Goal: Task Accomplishment & Management: Manage account settings

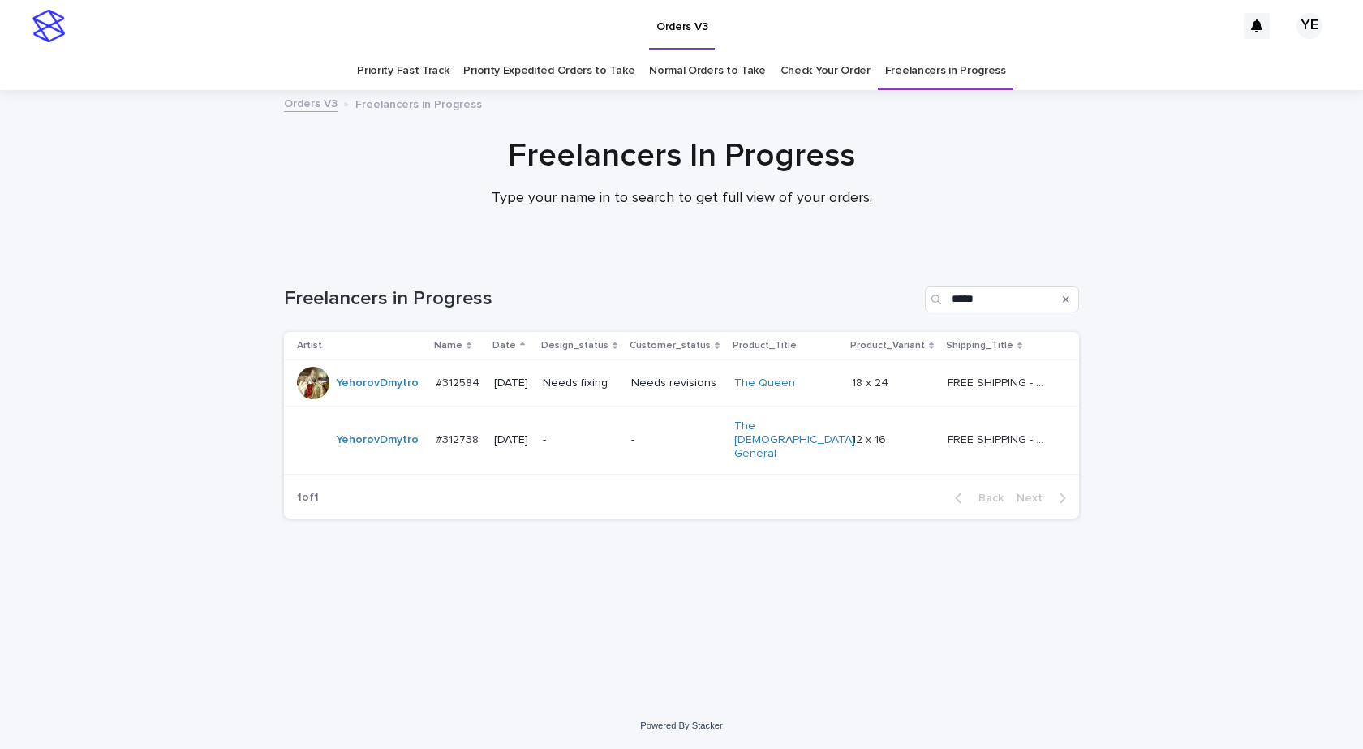
click at [211, 618] on div "Loading... Saving… Loading... Saving… Freelancers in Progress ***** Artist Name…" at bounding box center [681, 478] width 1363 height 449
click at [371, 445] on div "YehorovDmytro" at bounding box center [360, 440] width 126 height 32
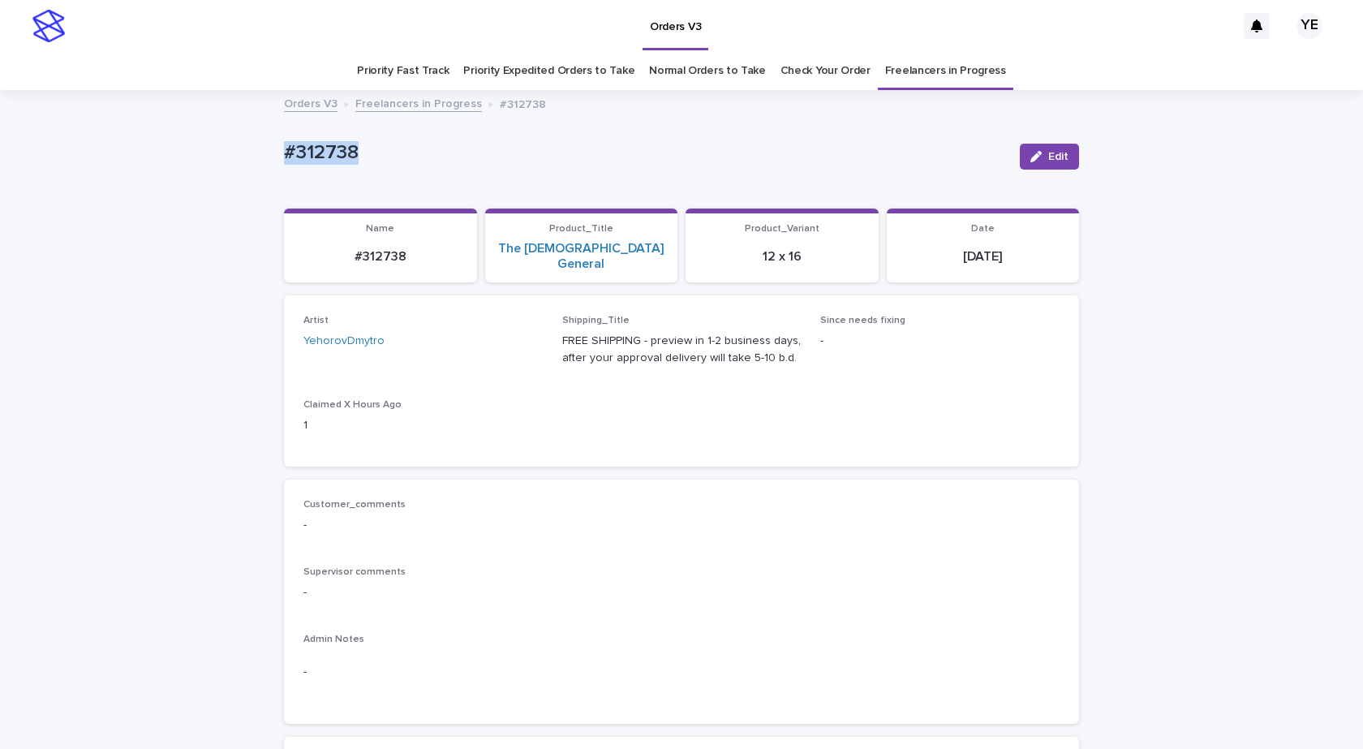
drag, startPoint x: 304, startPoint y: 161, endPoint x: 255, endPoint y: 170, distance: 50.3
copy p "#312738"
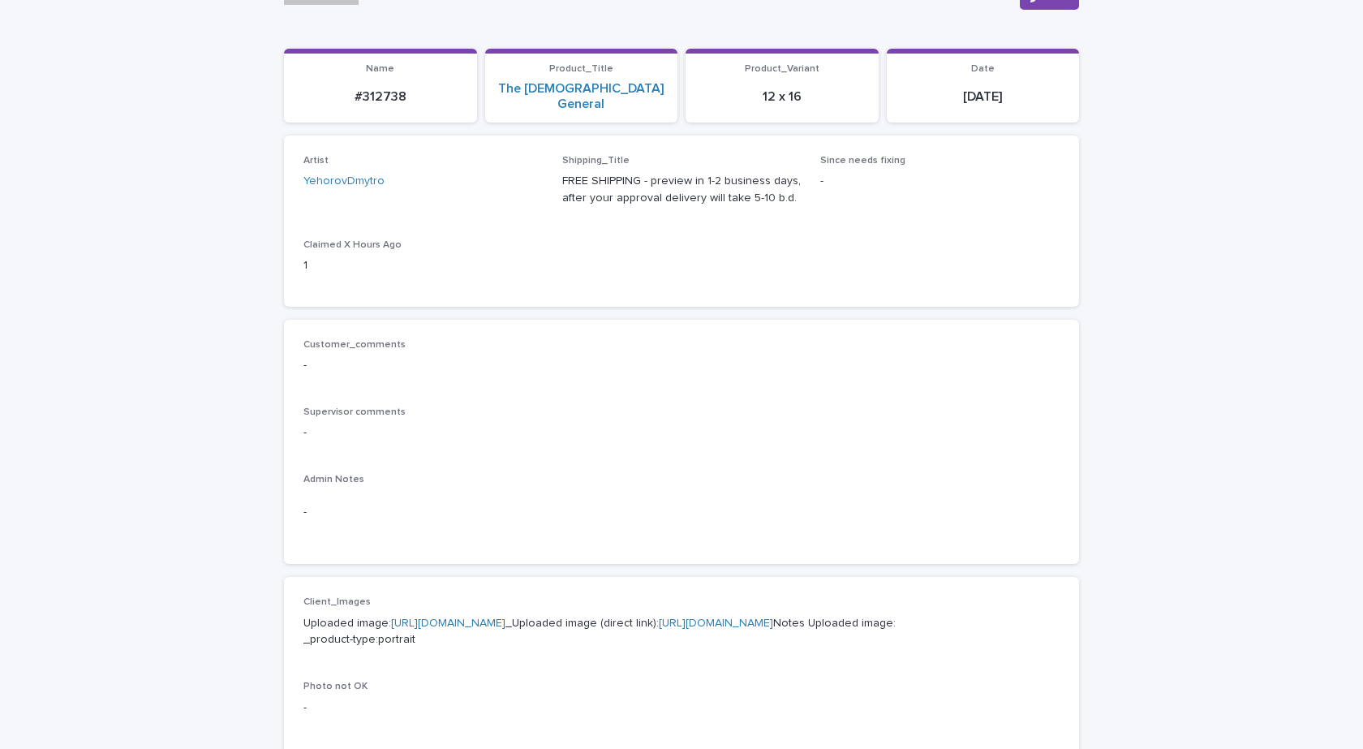
scroll to position [325, 0]
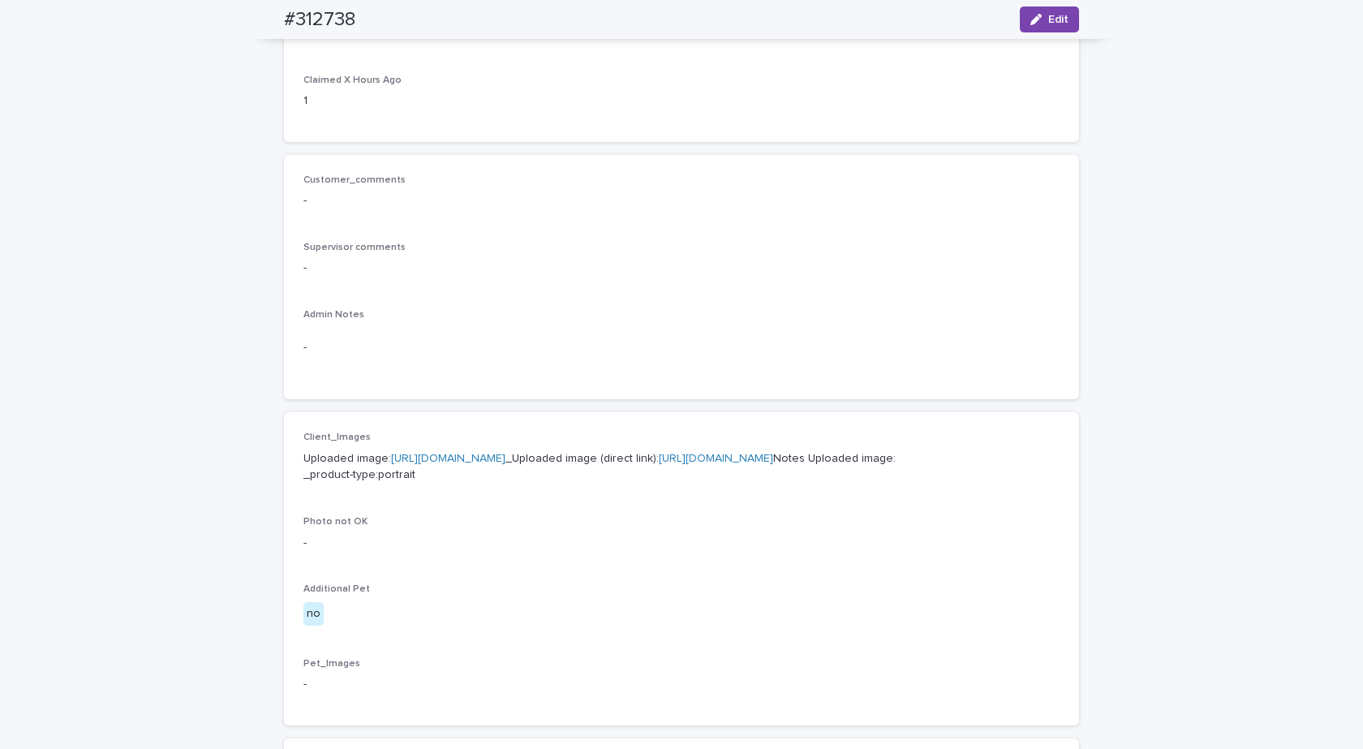
click at [506, 453] on link "https://cdn.shopify.com-uploadkit.app/s/files/1/0033/4807/0511/files/download.h…" at bounding box center [448, 458] width 114 height 11
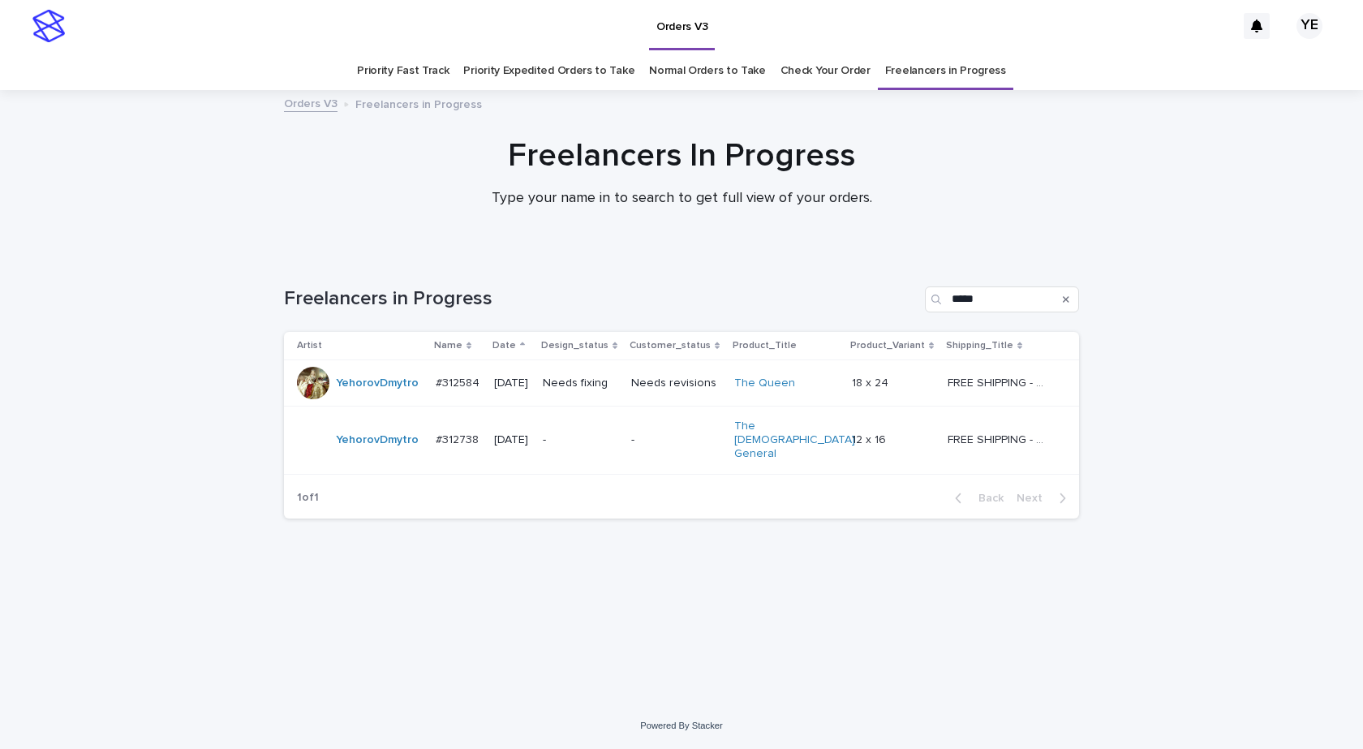
click at [370, 398] on div "YehorovDmytro" at bounding box center [360, 383] width 126 height 32
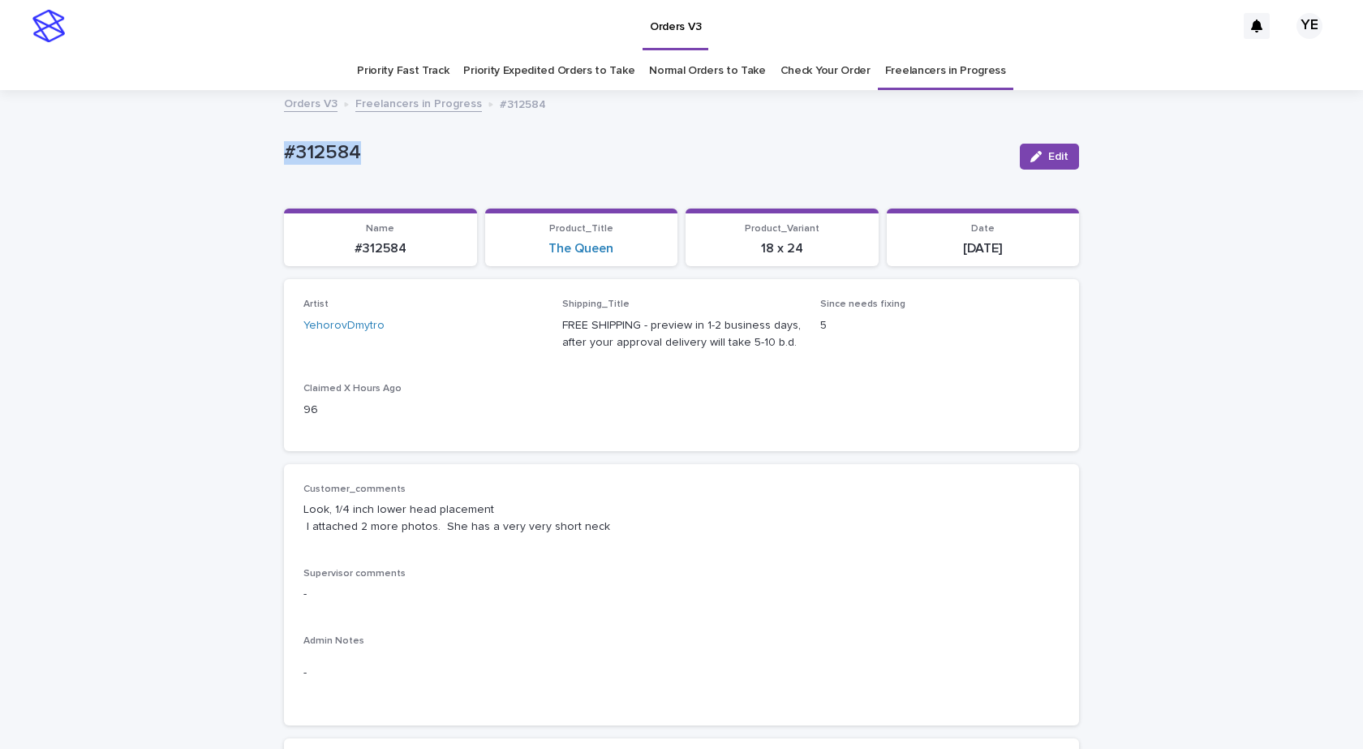
drag, startPoint x: 359, startPoint y: 148, endPoint x: 199, endPoint y: 160, distance: 160.3
copy p "#312584"
drag, startPoint x: 595, startPoint y: 531, endPoint x: 272, endPoint y: 506, distance: 323.9
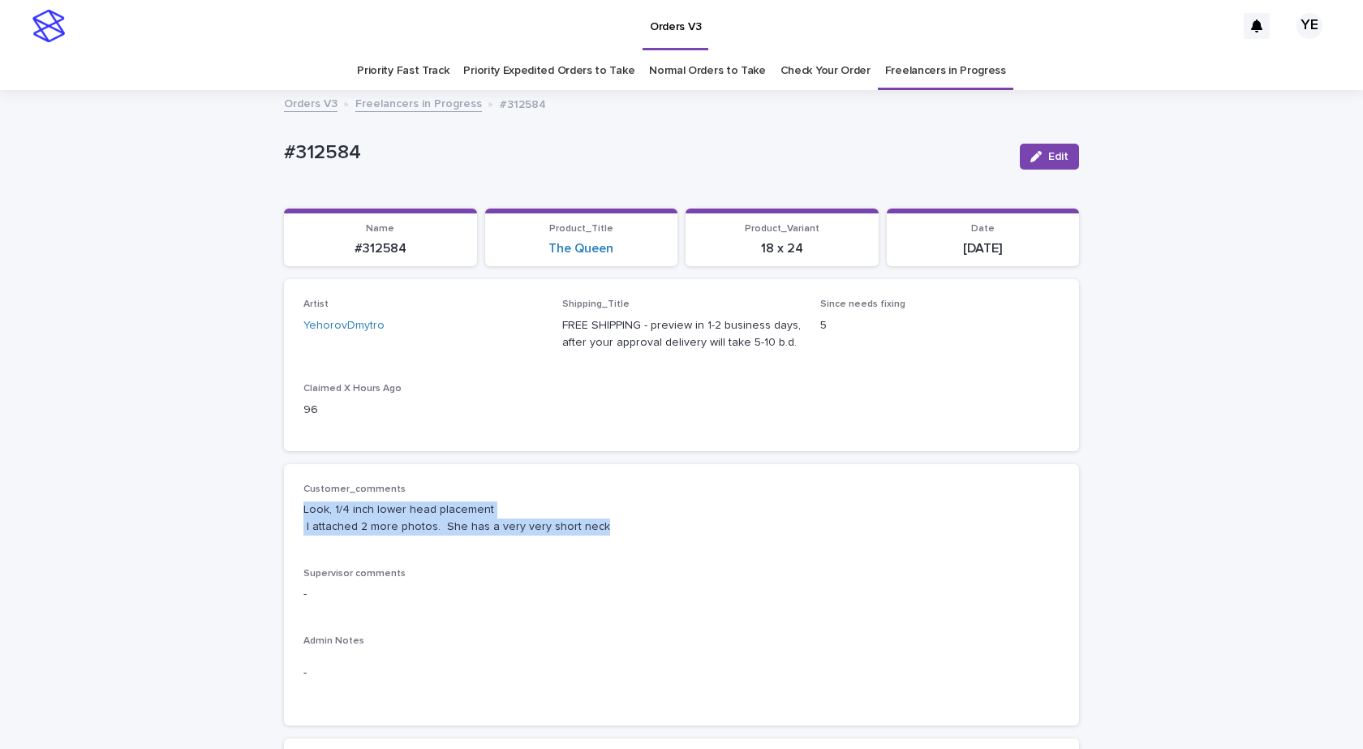
copy p "Look, 1/4 inch lower head placement I attached 2 more photos. She has a very ve…"
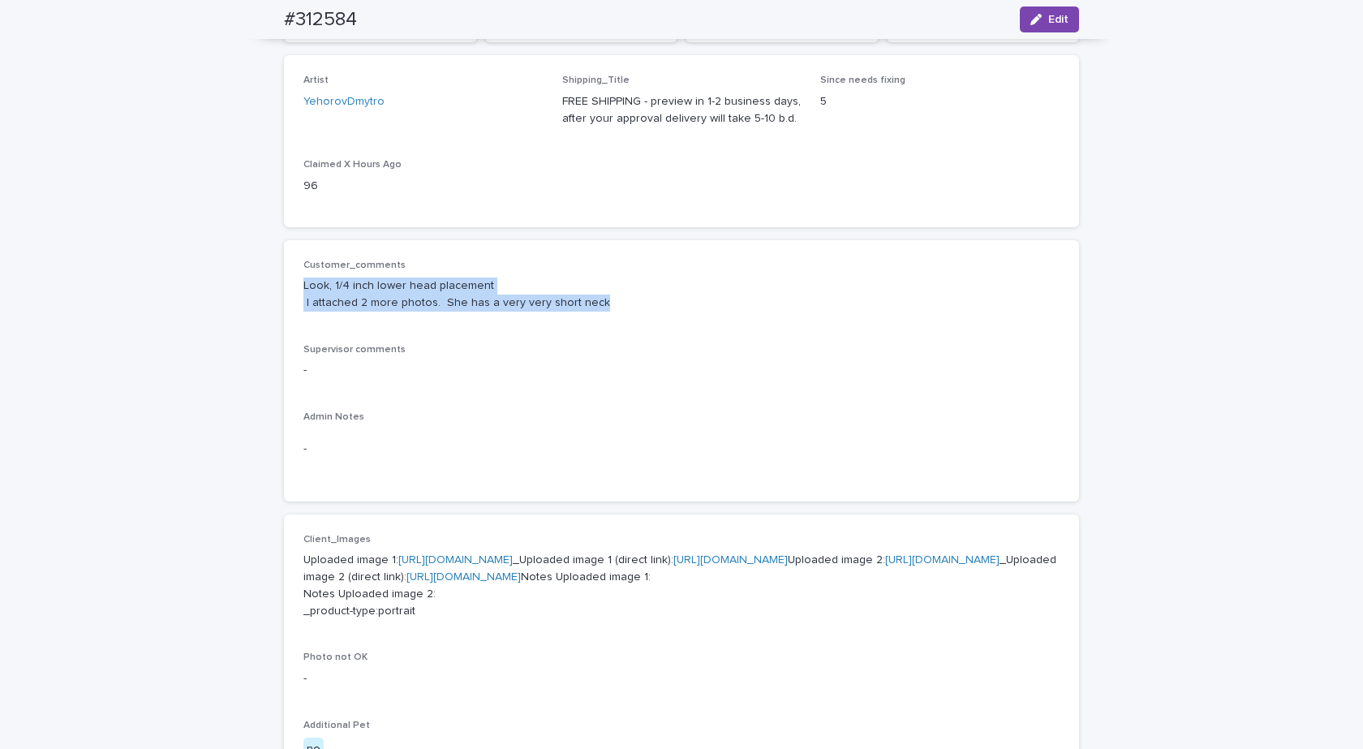
scroll to position [32, 0]
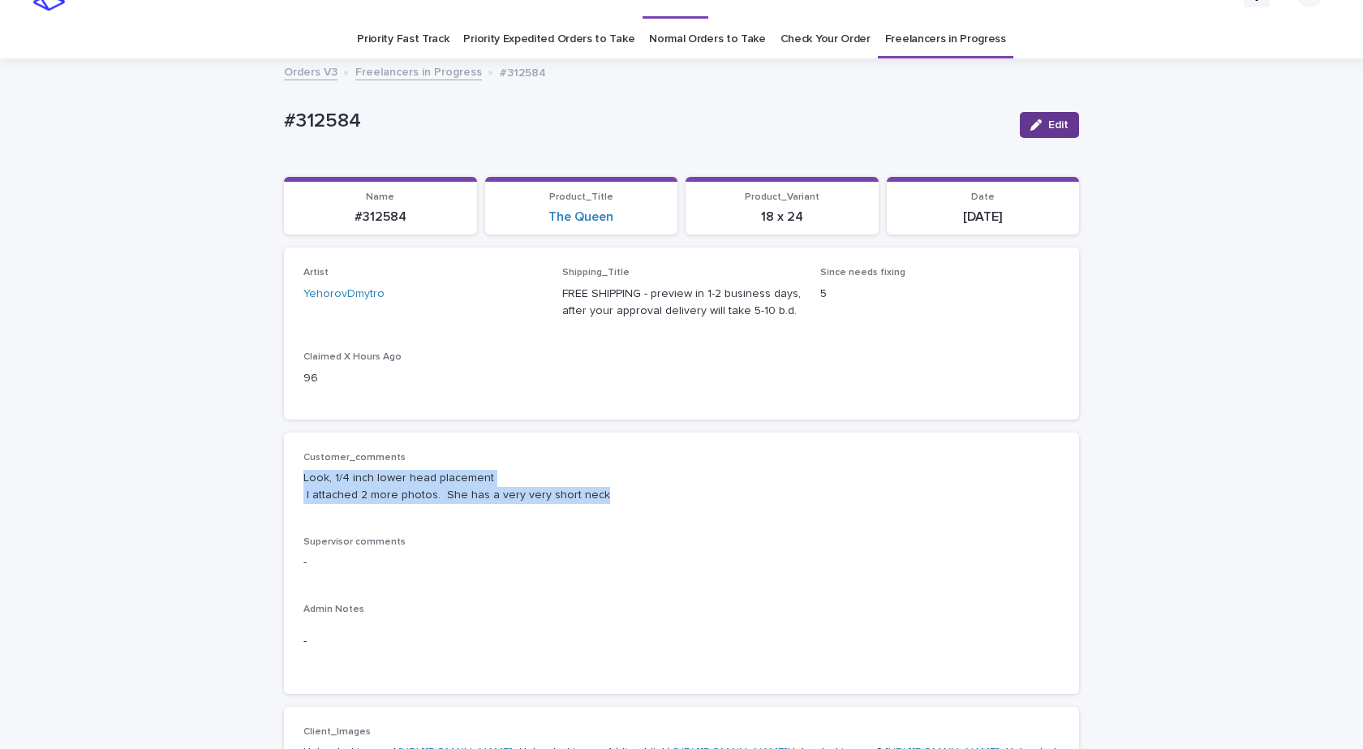
click at [1040, 114] on button "Edit" at bounding box center [1049, 125] width 59 height 26
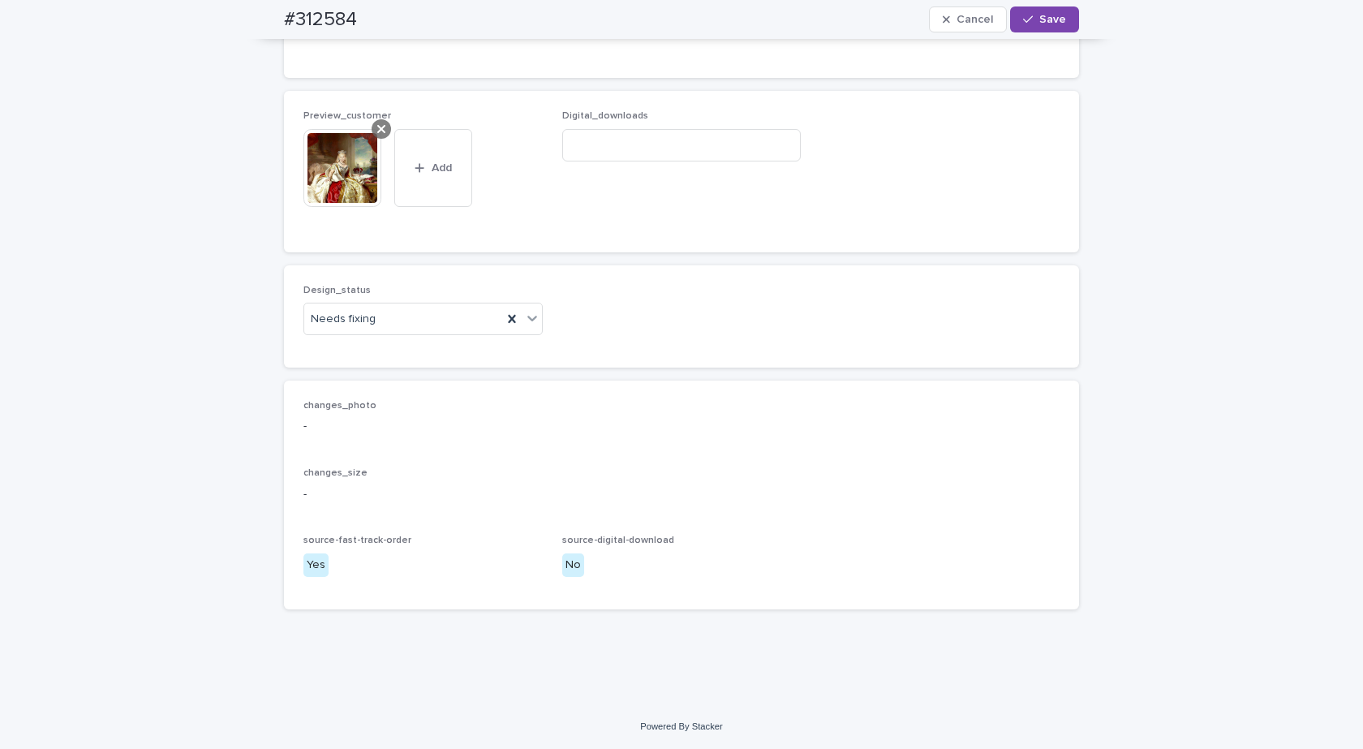
click at [377, 128] on icon at bounding box center [381, 129] width 8 height 8
click at [441, 324] on div "Needs fixing" at bounding box center [403, 319] width 198 height 27
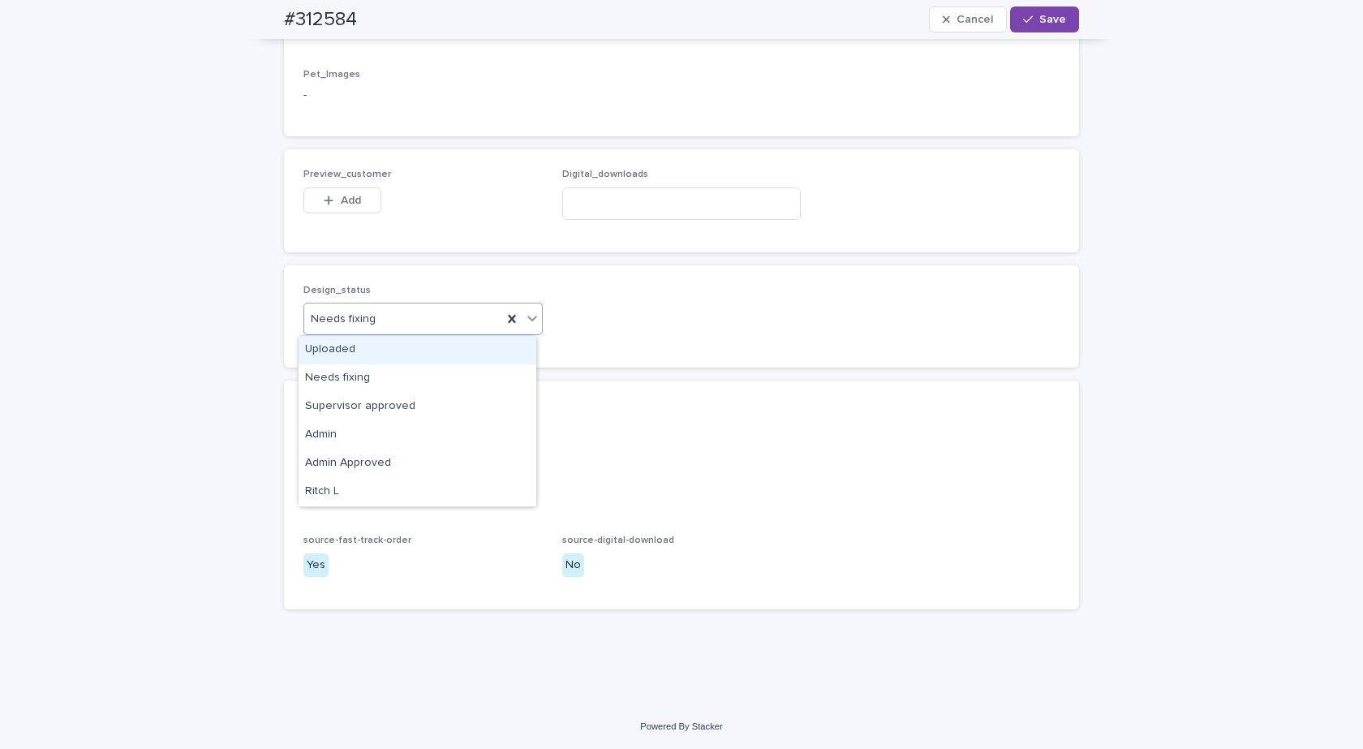
click at [386, 362] on div "Uploaded" at bounding box center [418, 350] width 238 height 28
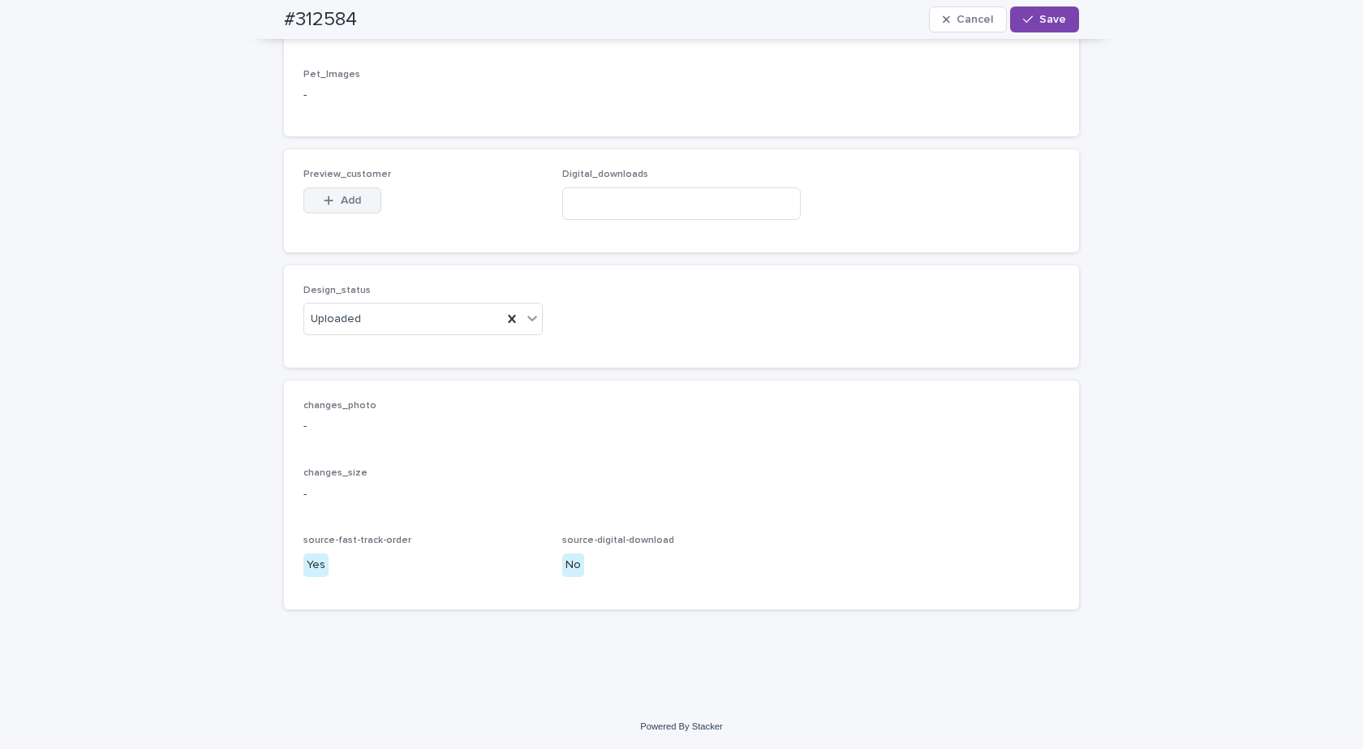
click at [368, 203] on button "Add" at bounding box center [342, 200] width 78 height 26
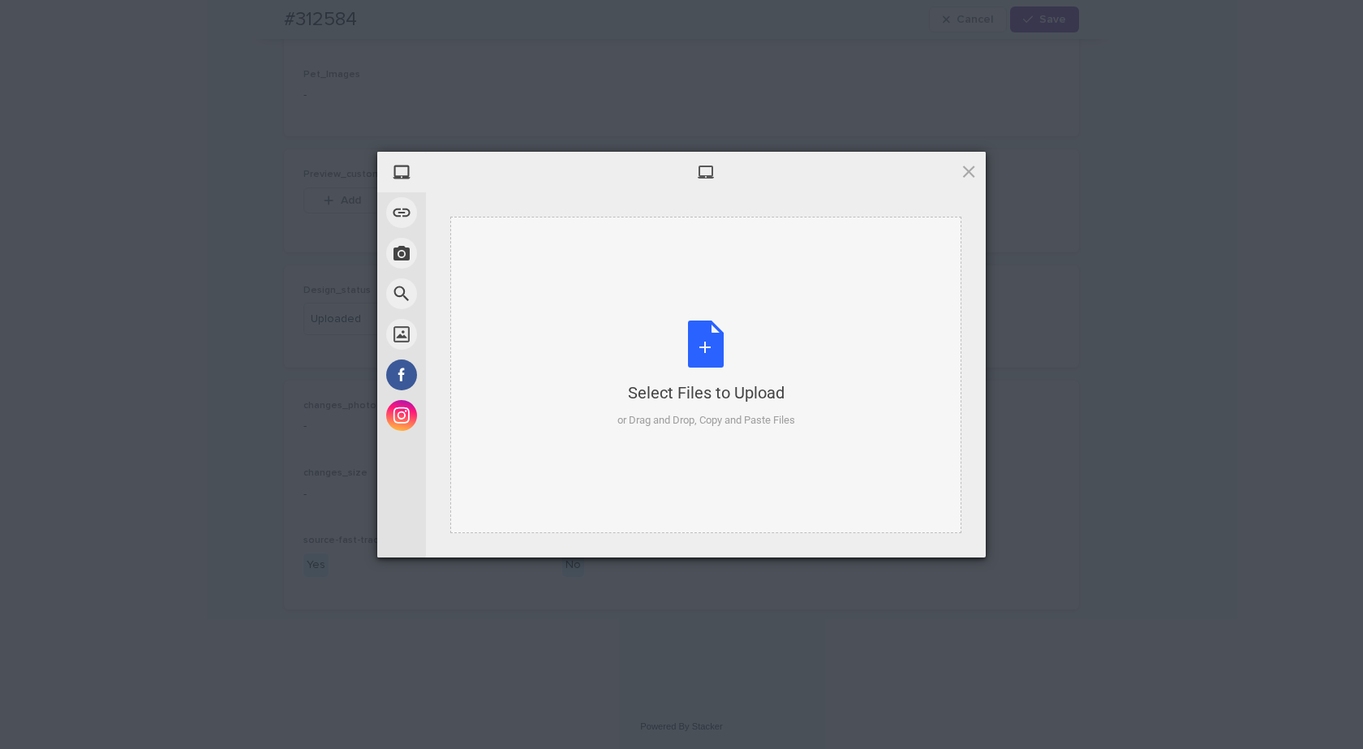
click at [687, 335] on div "Select Files to Upload or Drag and Drop, Copy and Paste Files" at bounding box center [707, 375] width 178 height 108
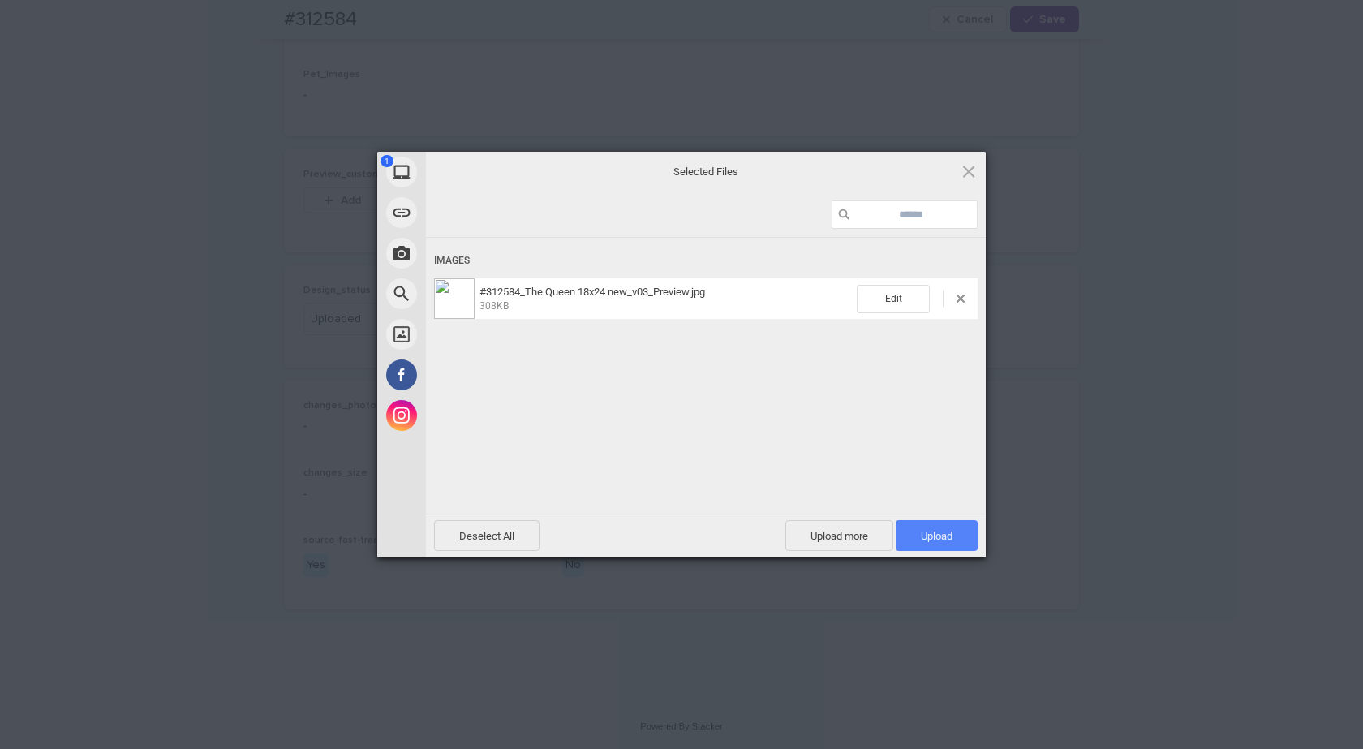
click at [940, 536] on span "Upload 1" at bounding box center [937, 536] width 32 height 12
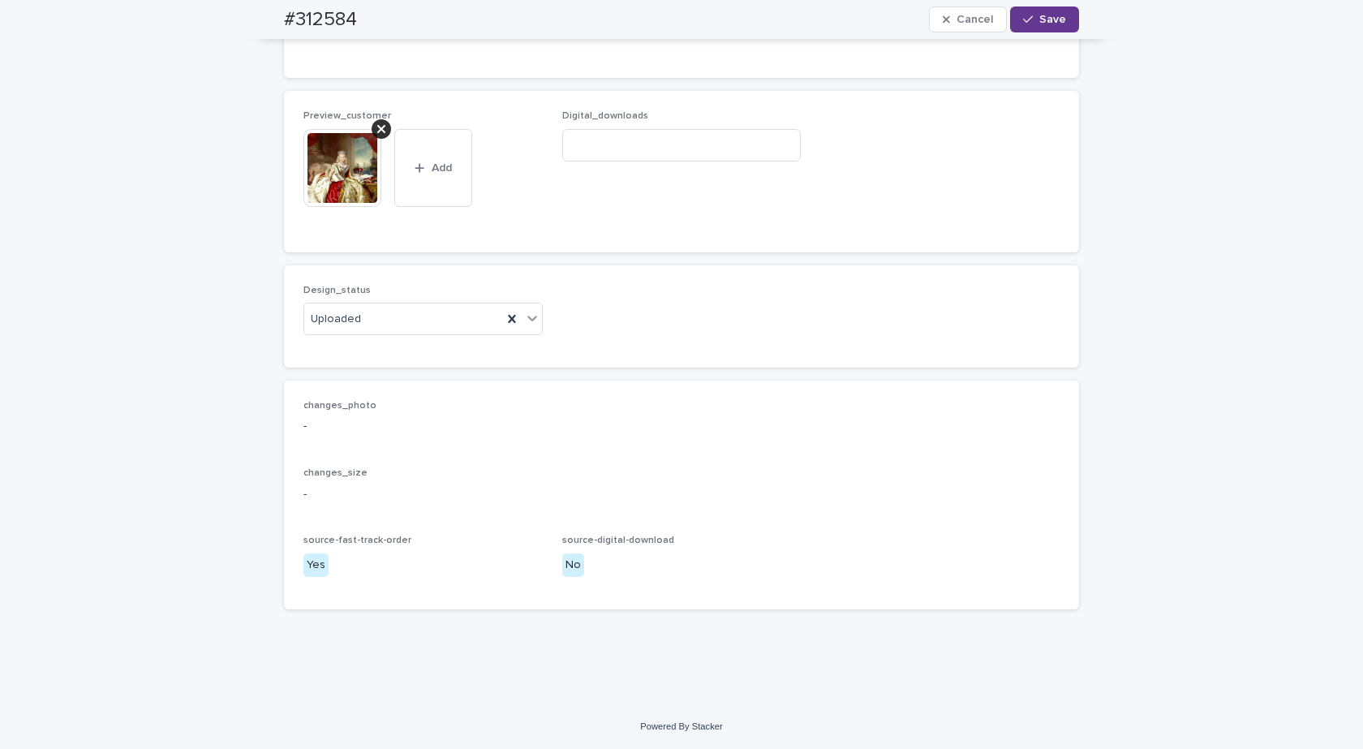
click at [1039, 15] on span "Save" at bounding box center [1052, 19] width 27 height 11
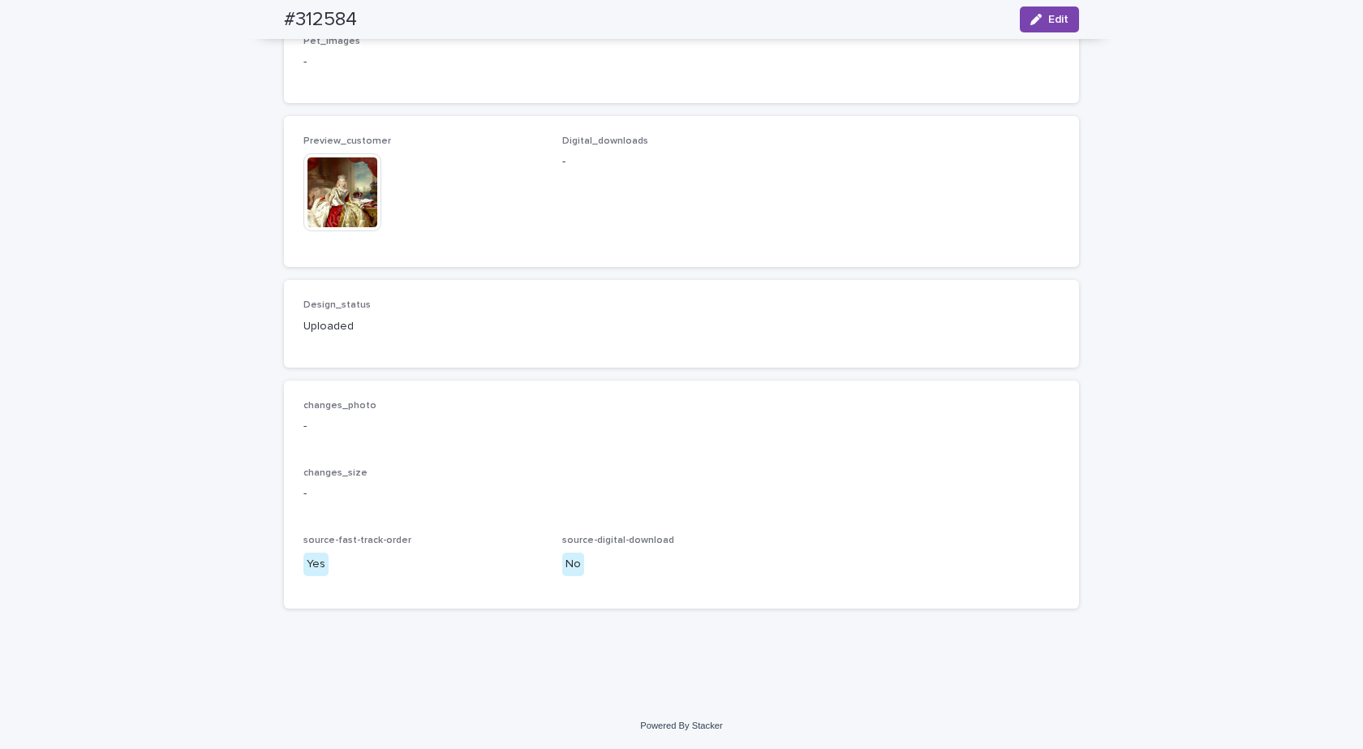
click at [318, 196] on img at bounding box center [342, 192] width 78 height 78
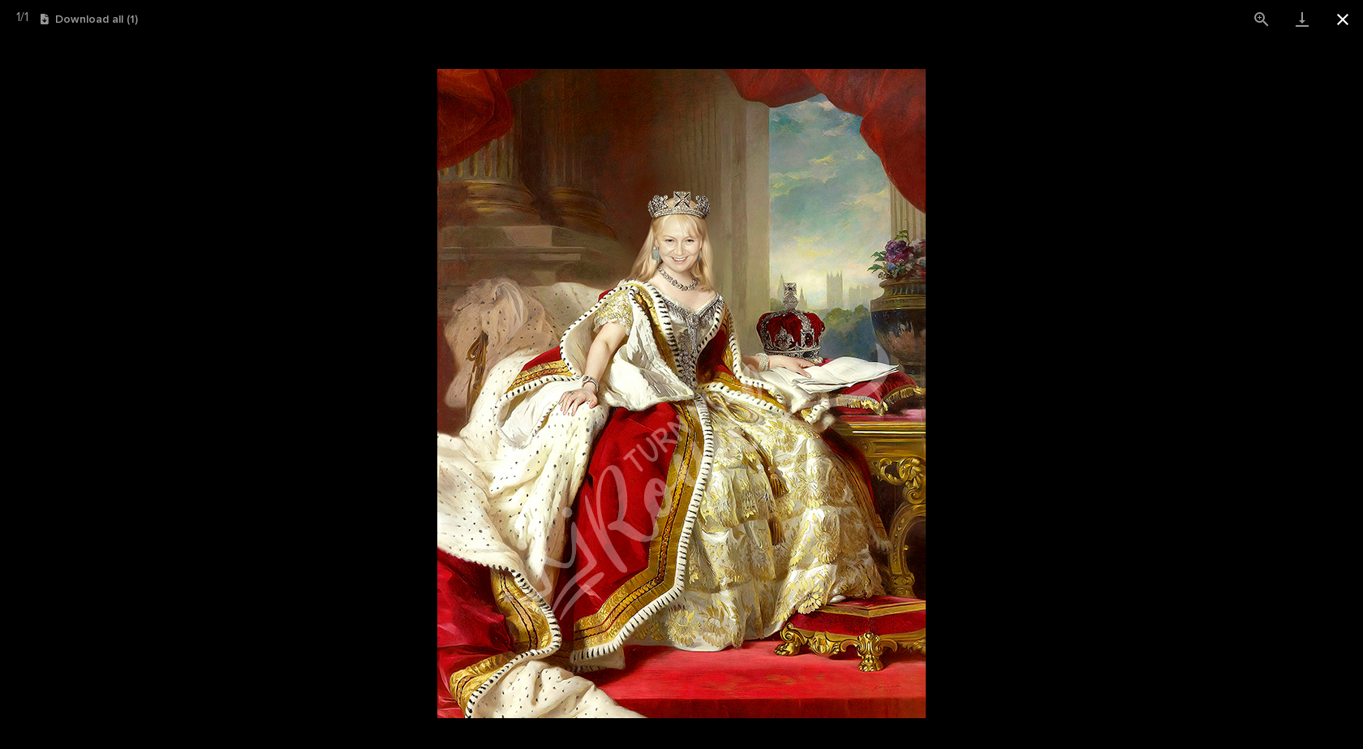
click at [1342, 15] on button "Close gallery" at bounding box center [1343, 19] width 41 height 38
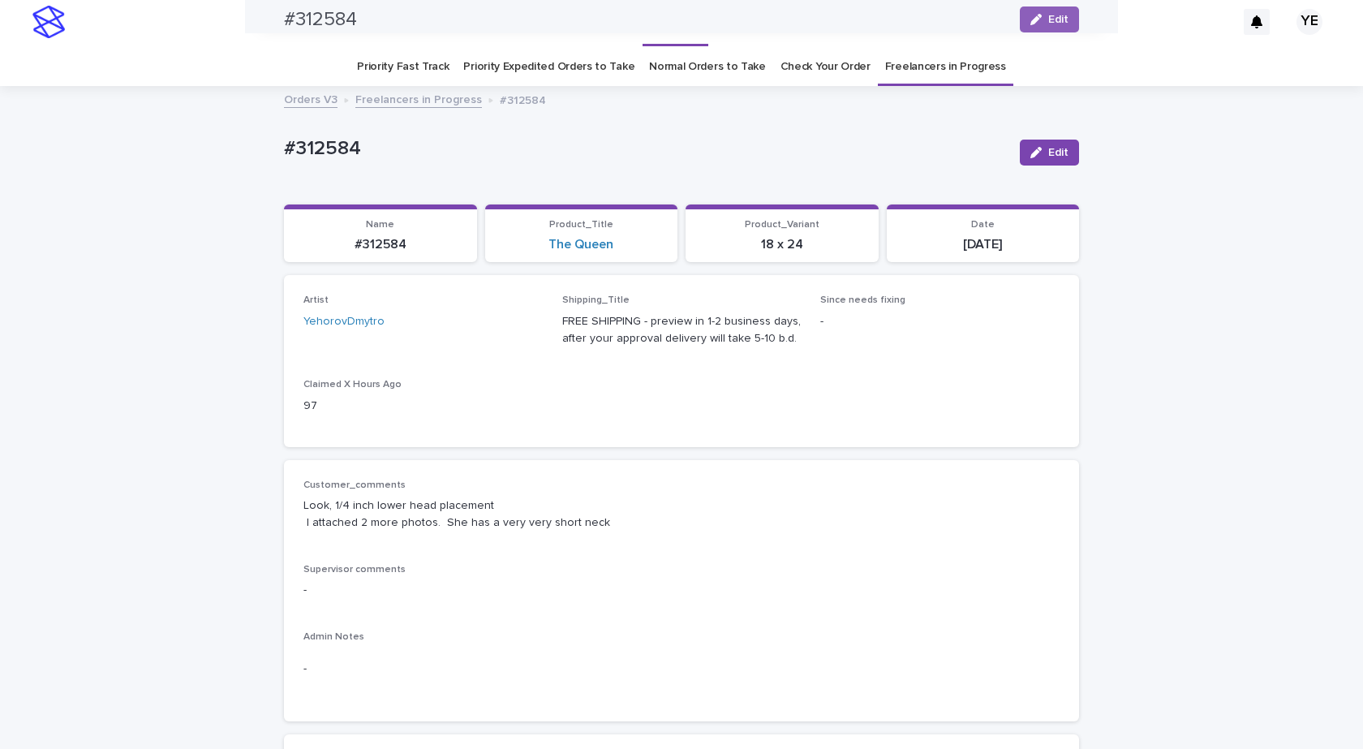
scroll to position [0, 0]
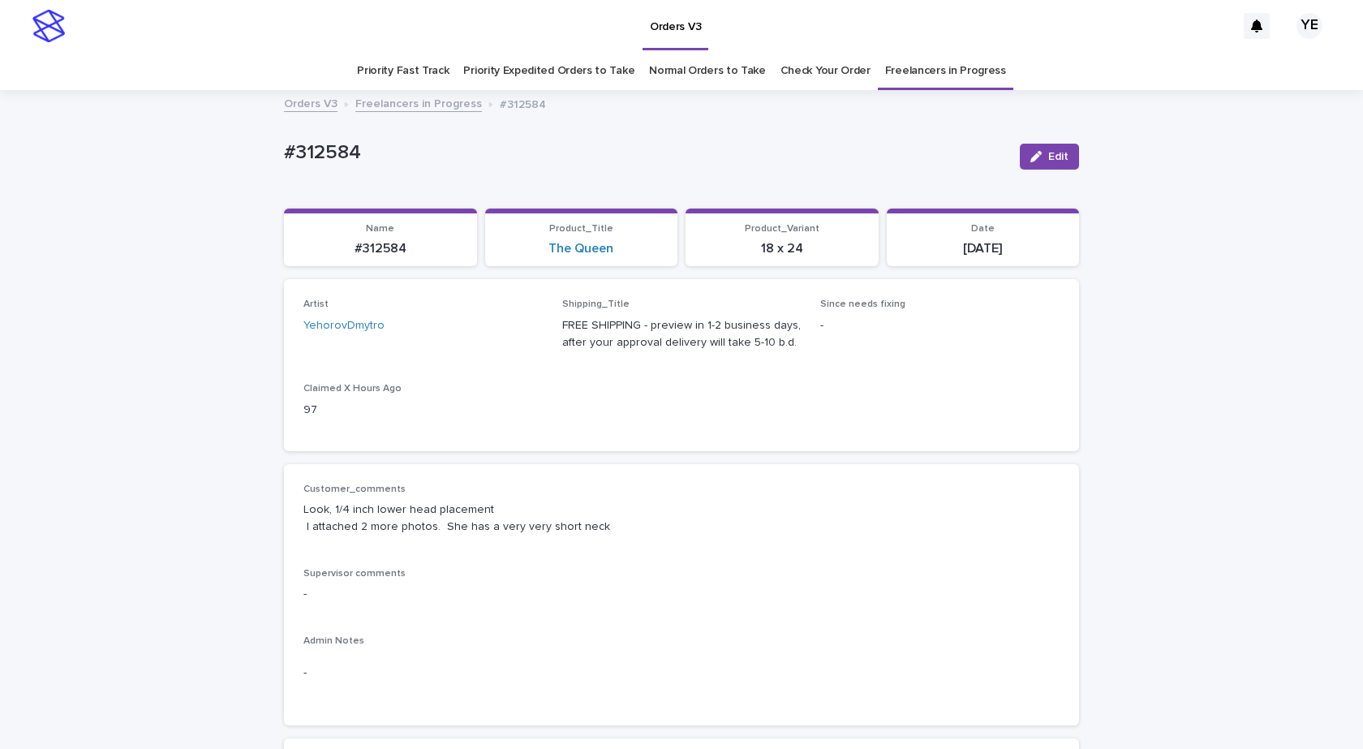
click at [395, 96] on link "Freelancers in Progress" at bounding box center [418, 102] width 127 height 19
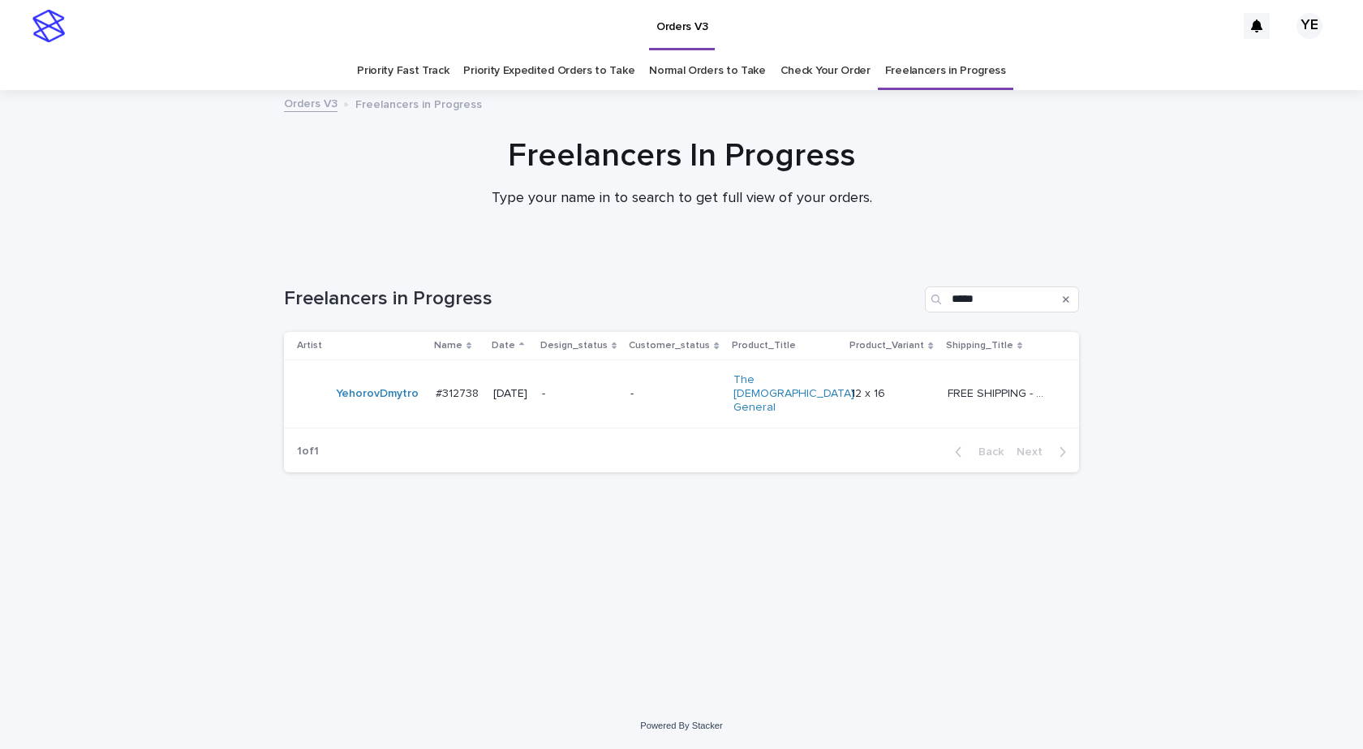
click at [394, 402] on td "YehorovDmytro" at bounding box center [356, 393] width 145 height 67
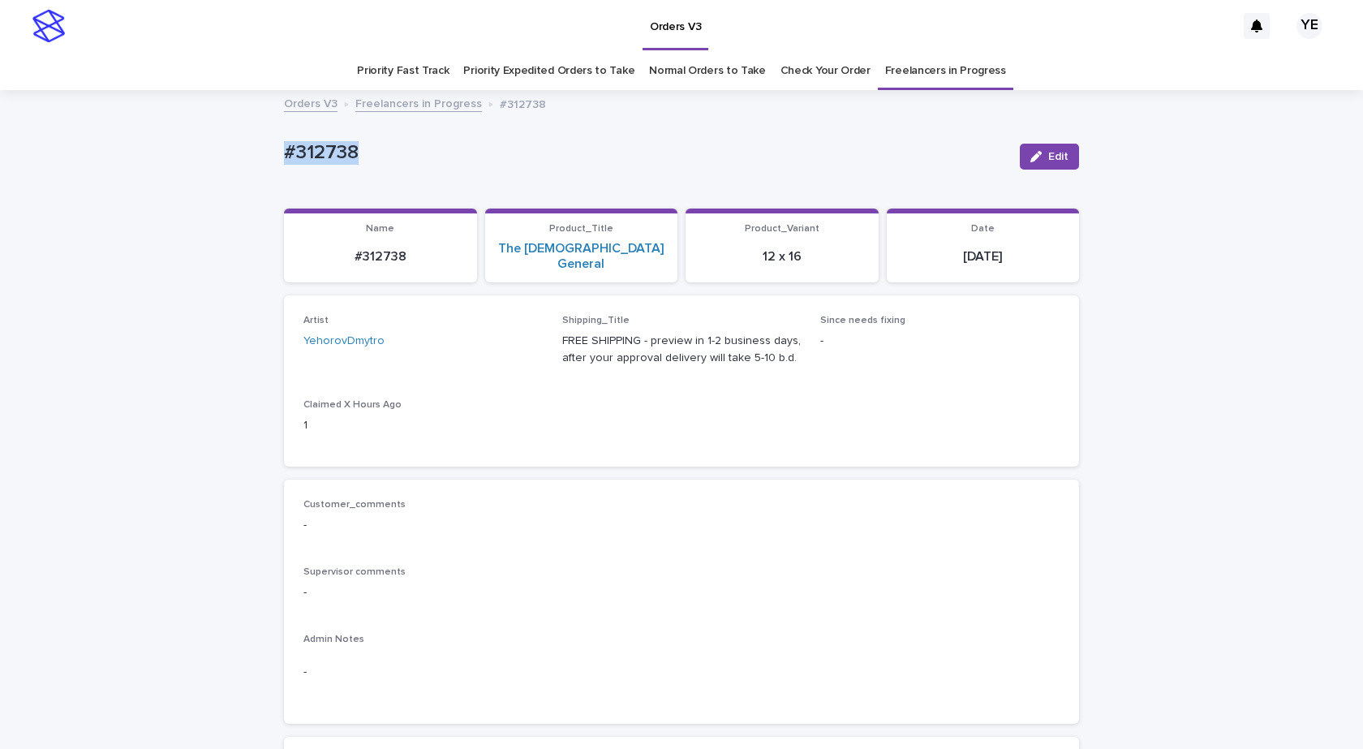
drag, startPoint x: 219, startPoint y: 127, endPoint x: 92, endPoint y: 157, distance: 131.1
copy p "#312738"
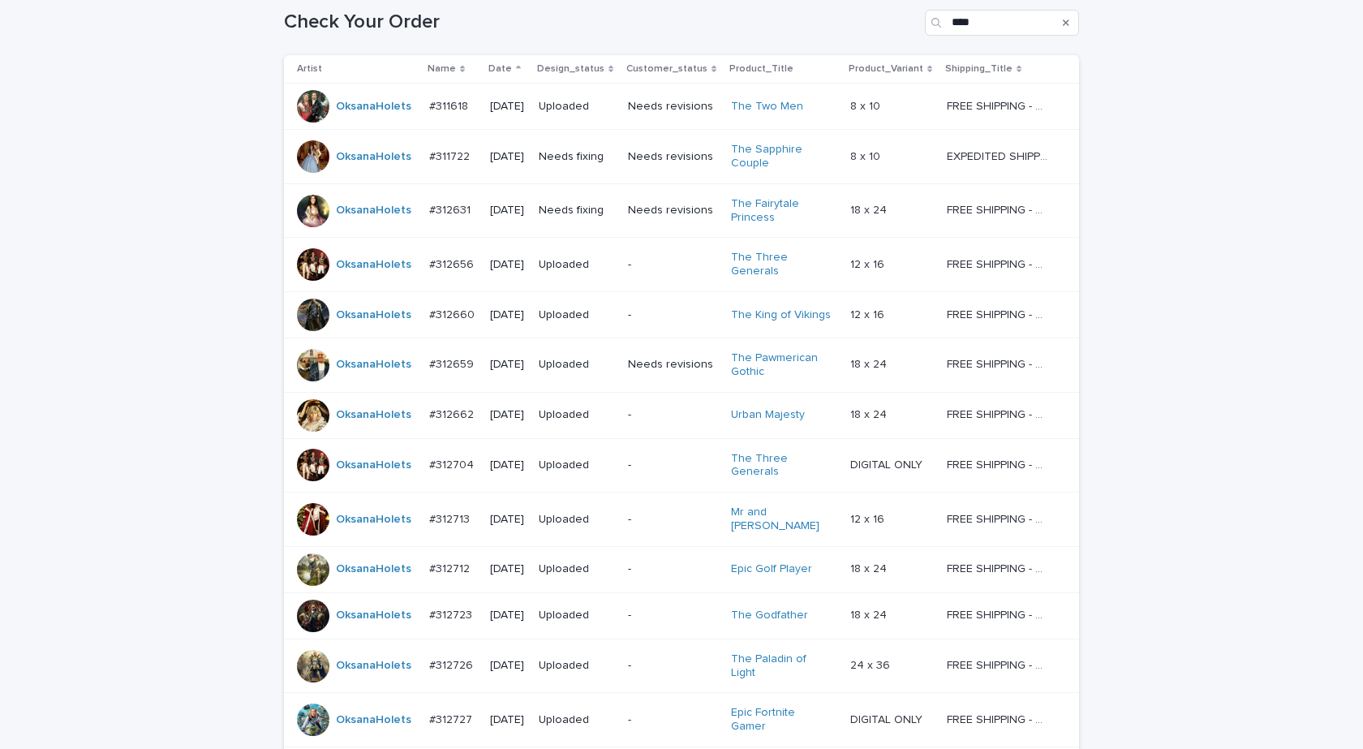
scroll to position [467, 0]
